Goal: Task Accomplishment & Management: Manage account settings

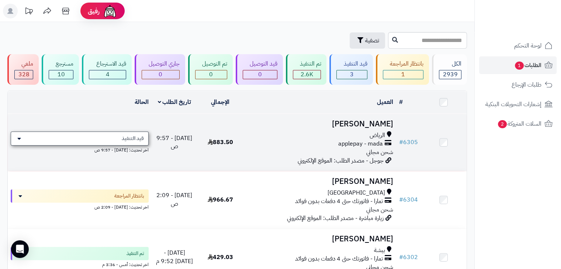
click at [130, 139] on span "قيد التنفيذ" at bounding box center [133, 138] width 22 height 7
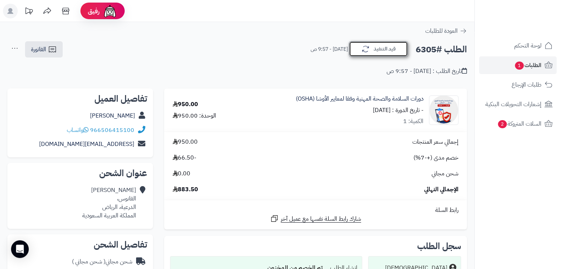
click at [382, 52] on button "قيد التنفيذ" at bounding box center [378, 49] width 59 height 16
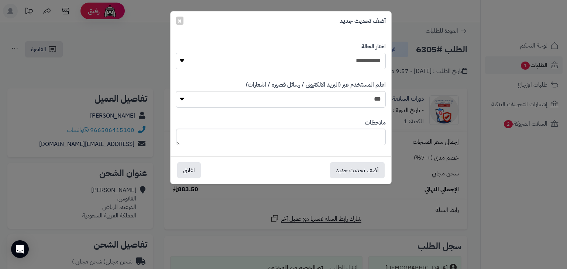
drag, startPoint x: 356, startPoint y: 59, endPoint x: 356, endPoint y: 63, distance: 4.1
click at [356, 59] on select "**********" at bounding box center [281, 61] width 210 height 17
select select "*"
click at [176, 53] on select "**********" at bounding box center [281, 61] width 210 height 17
click at [365, 131] on textarea at bounding box center [281, 137] width 210 height 17
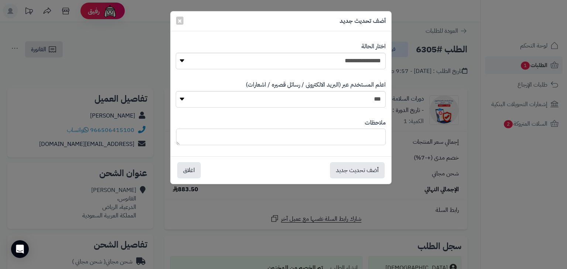
click at [365, 132] on textarea at bounding box center [281, 137] width 210 height 17
click at [365, 138] on textarea at bounding box center [281, 137] width 210 height 17
click at [365, 139] on textarea at bounding box center [281, 137] width 210 height 17
type textarea "*"
type textarea "**********"
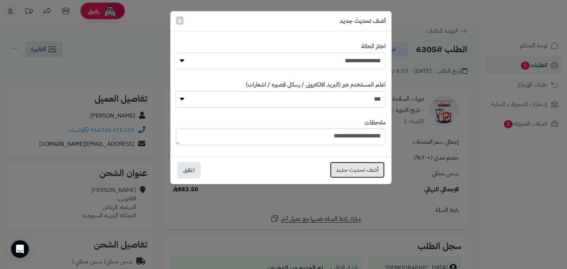
click at [358, 168] on button "أضف تحديث جديد" at bounding box center [357, 170] width 55 height 16
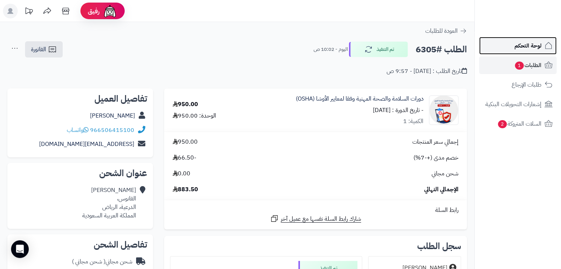
click at [533, 48] on span "لوحة التحكم" at bounding box center [528, 46] width 27 height 10
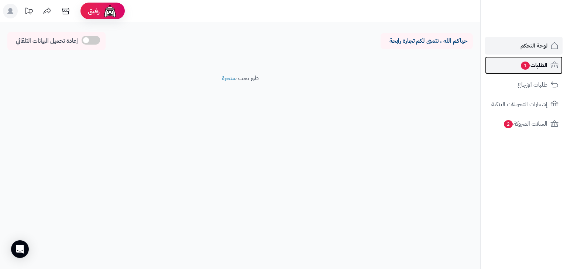
click at [536, 66] on span "الطلبات 1" at bounding box center [533, 65] width 27 height 10
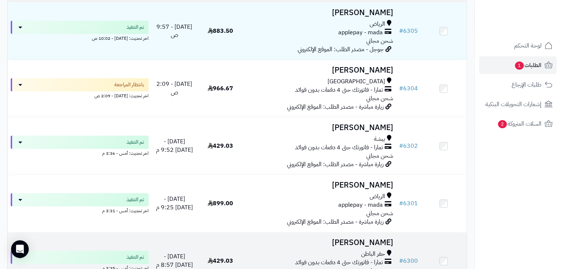
scroll to position [111, 0]
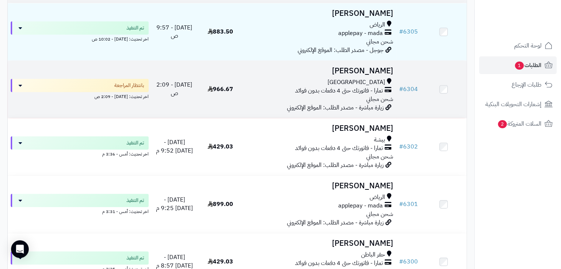
click at [229, 90] on span "966.67" at bounding box center [220, 89] width 25 height 9
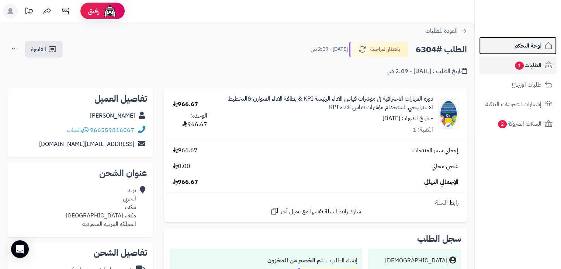
click at [519, 44] on span "لوحة التحكم" at bounding box center [528, 46] width 27 height 10
